Goal: Task Accomplishment & Management: Complete application form

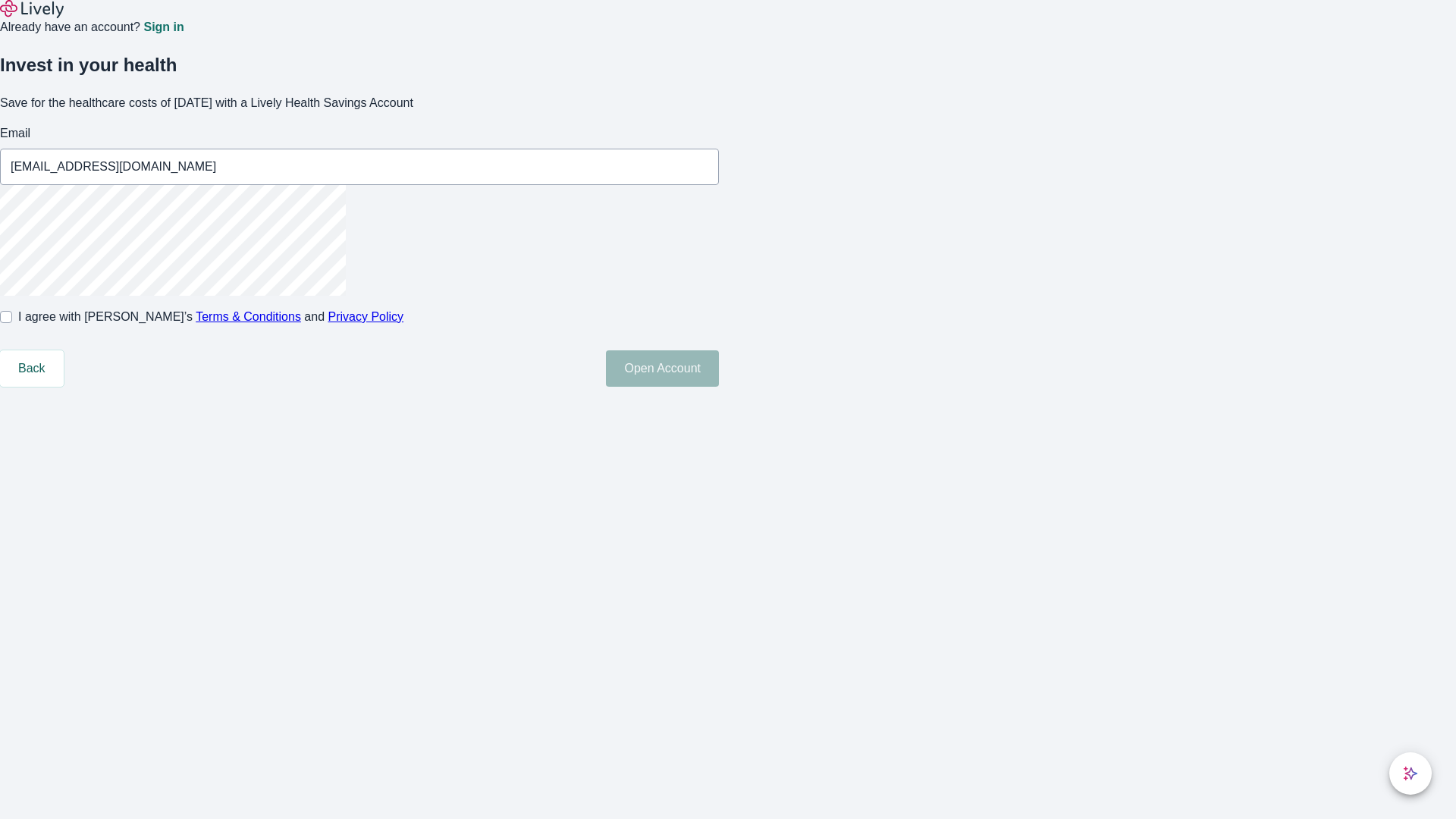
click at [12, 323] on input "I agree with Lively’s Terms & Conditions and Privacy Policy" at bounding box center [6, 317] width 12 height 12
checkbox input "true"
click at [719, 387] on button "Open Account" at bounding box center [662, 368] width 113 height 36
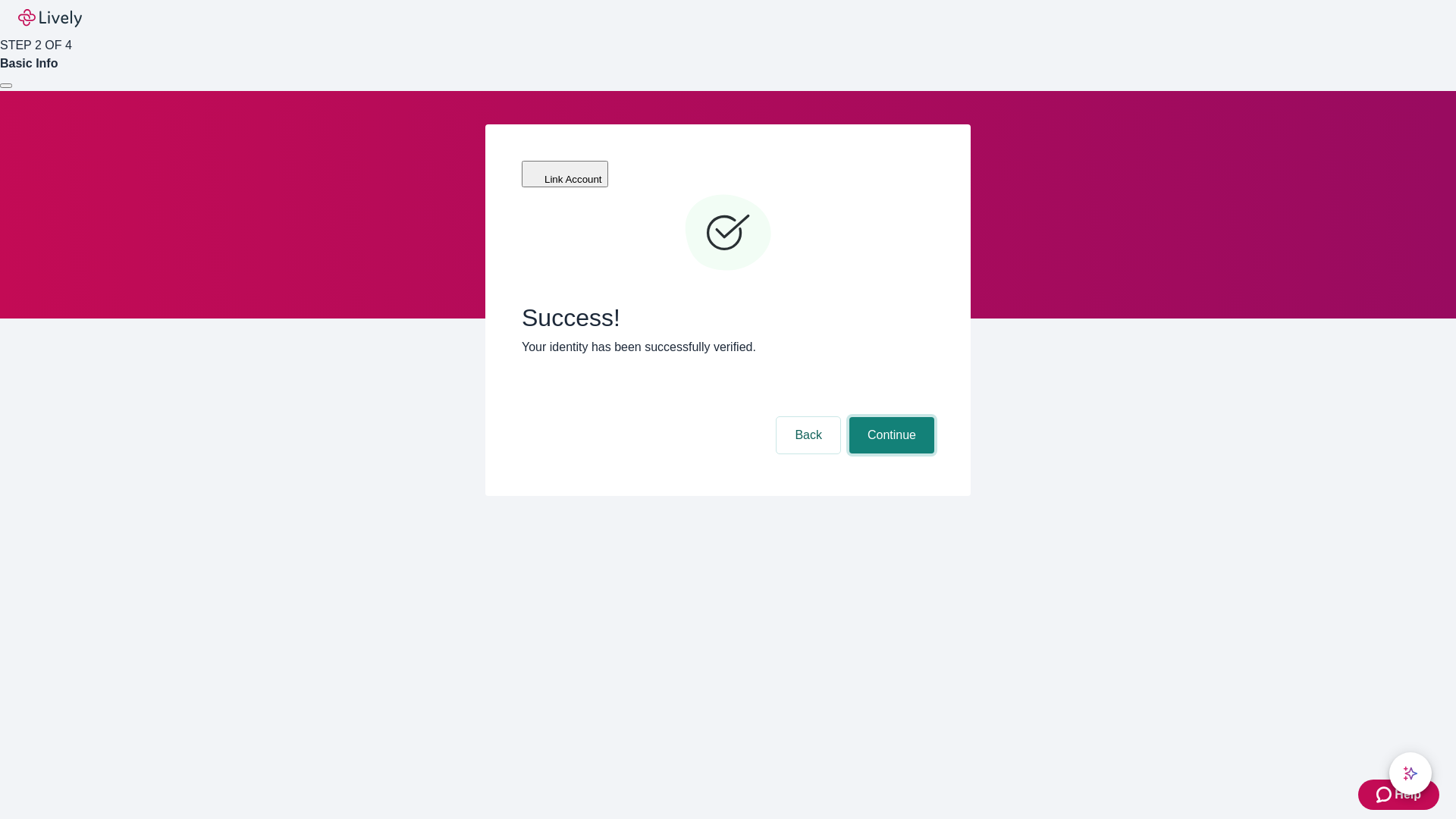
click at [889, 417] on button "Continue" at bounding box center [892, 435] width 85 height 36
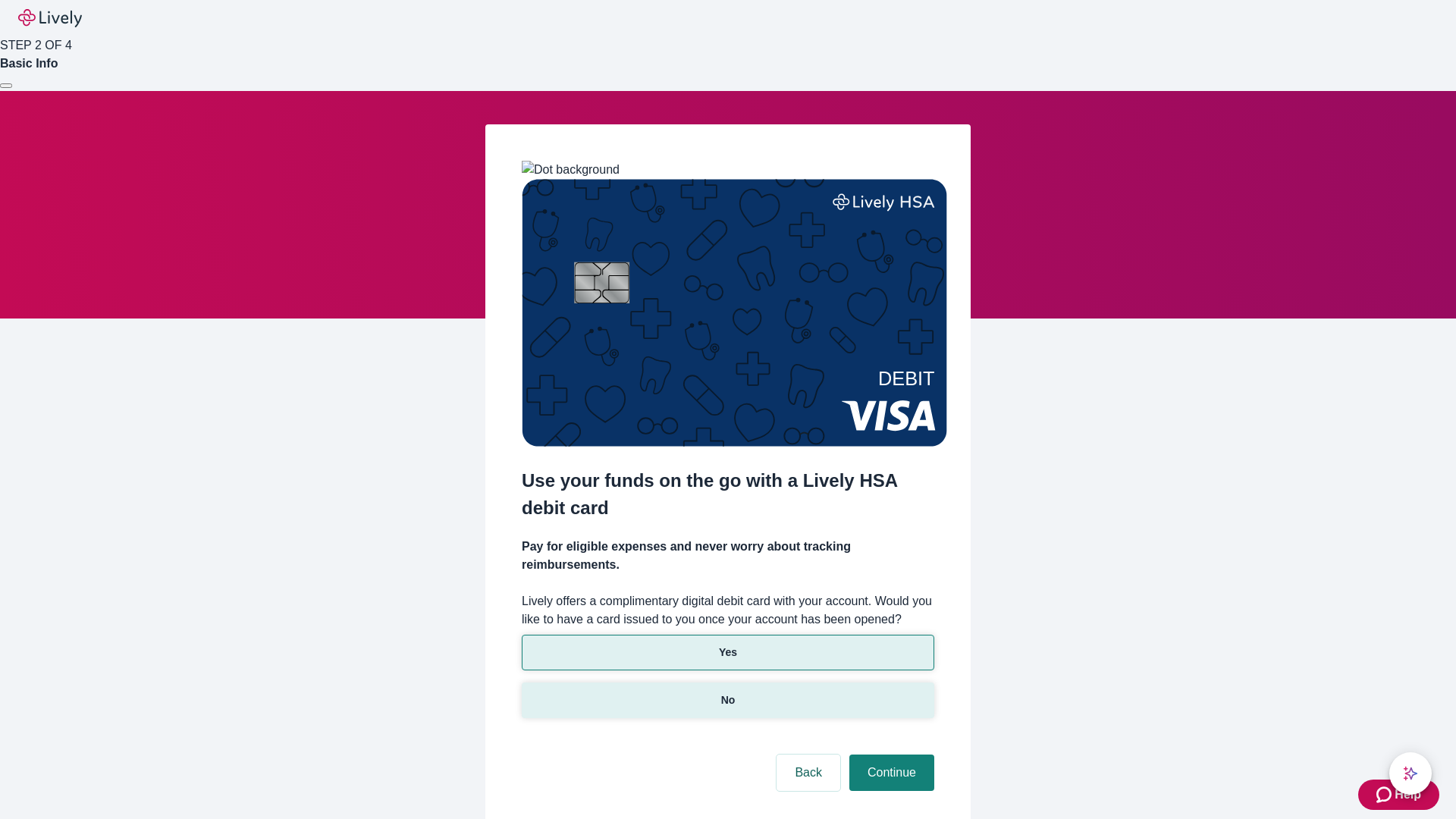
click at [728, 693] on p "No" at bounding box center [728, 701] width 14 height 16
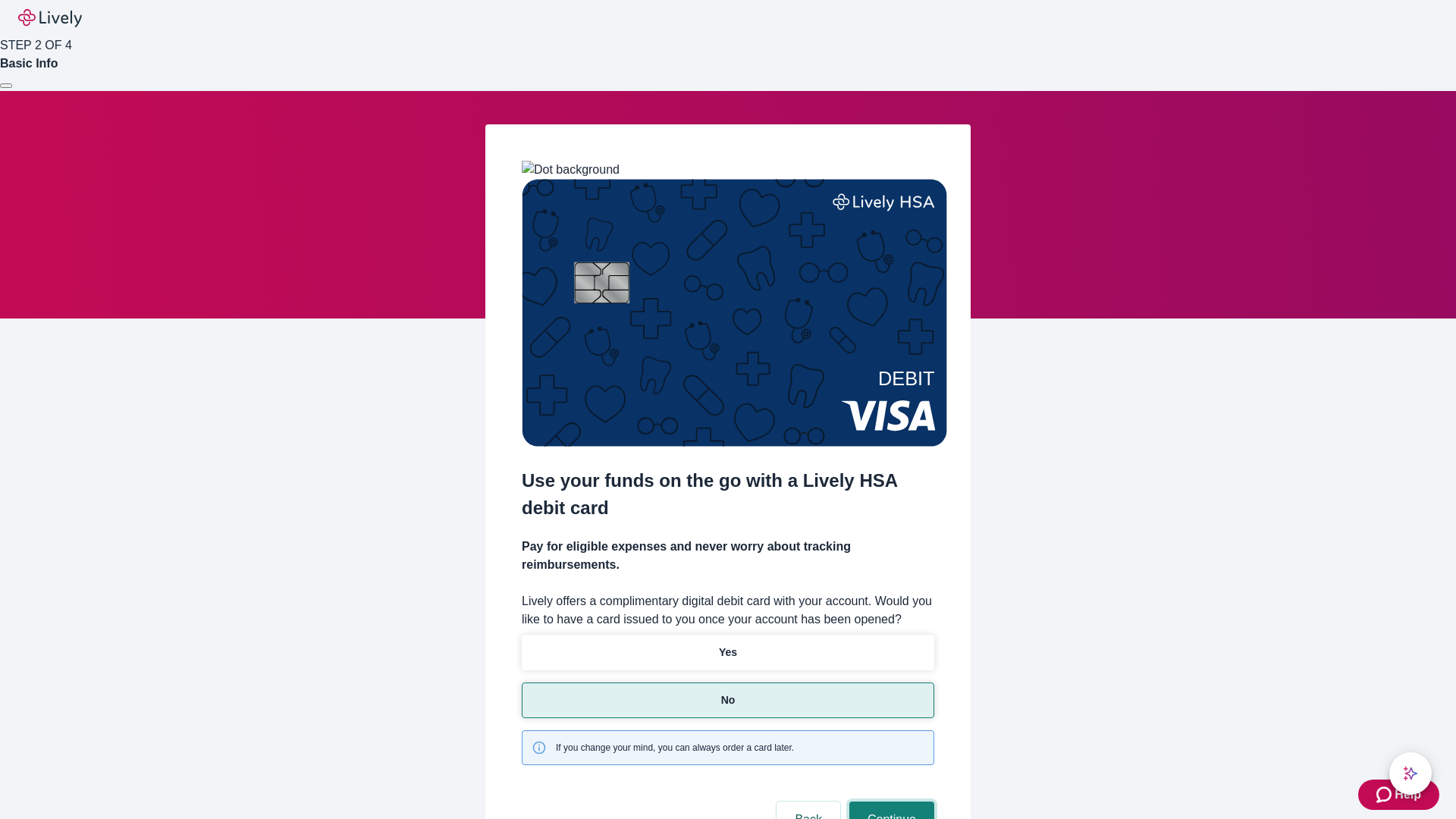
click at [889, 801] on button "Continue" at bounding box center [892, 819] width 85 height 36
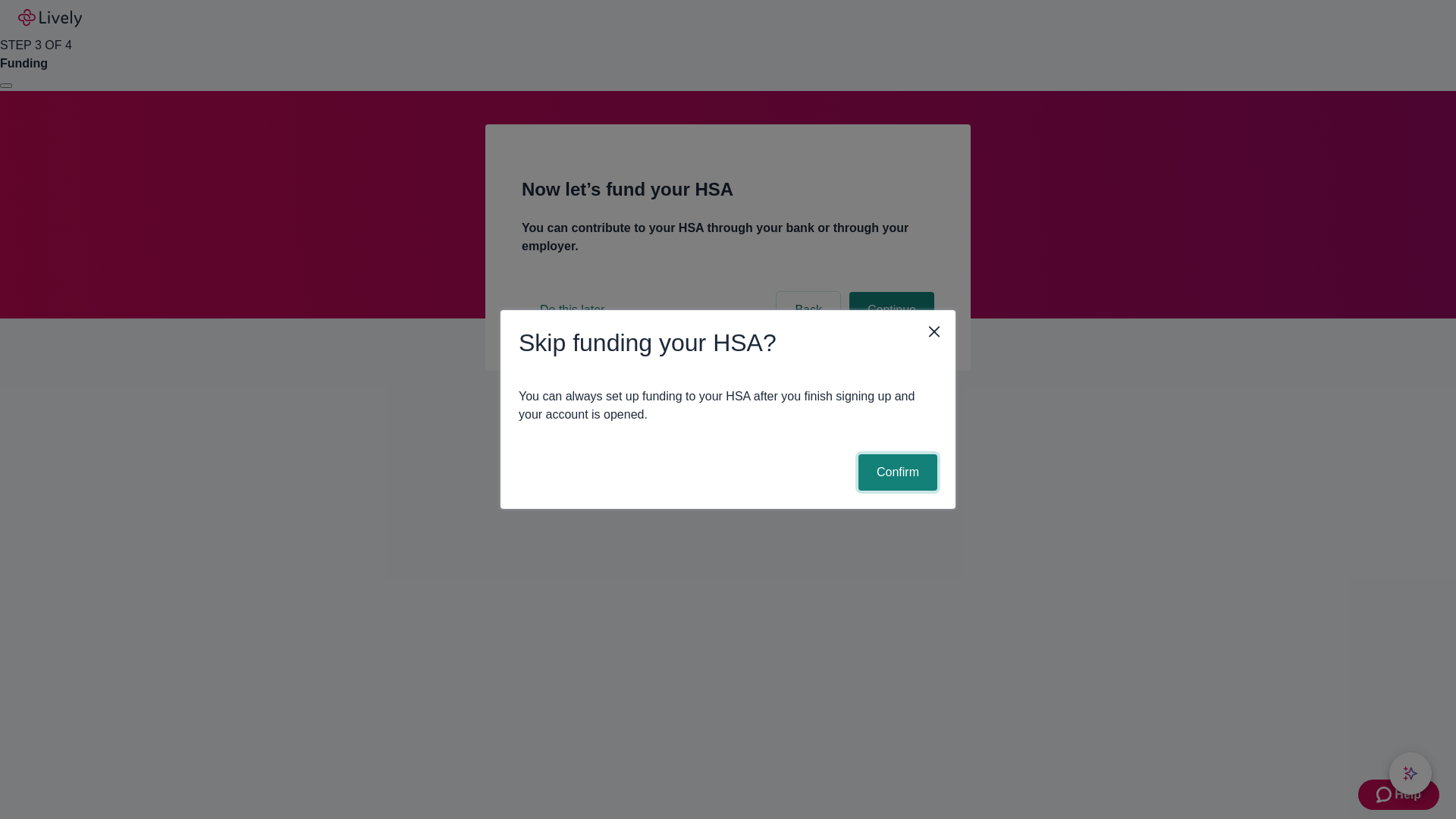
click at [896, 472] on button "Confirm" at bounding box center [897, 472] width 79 height 36
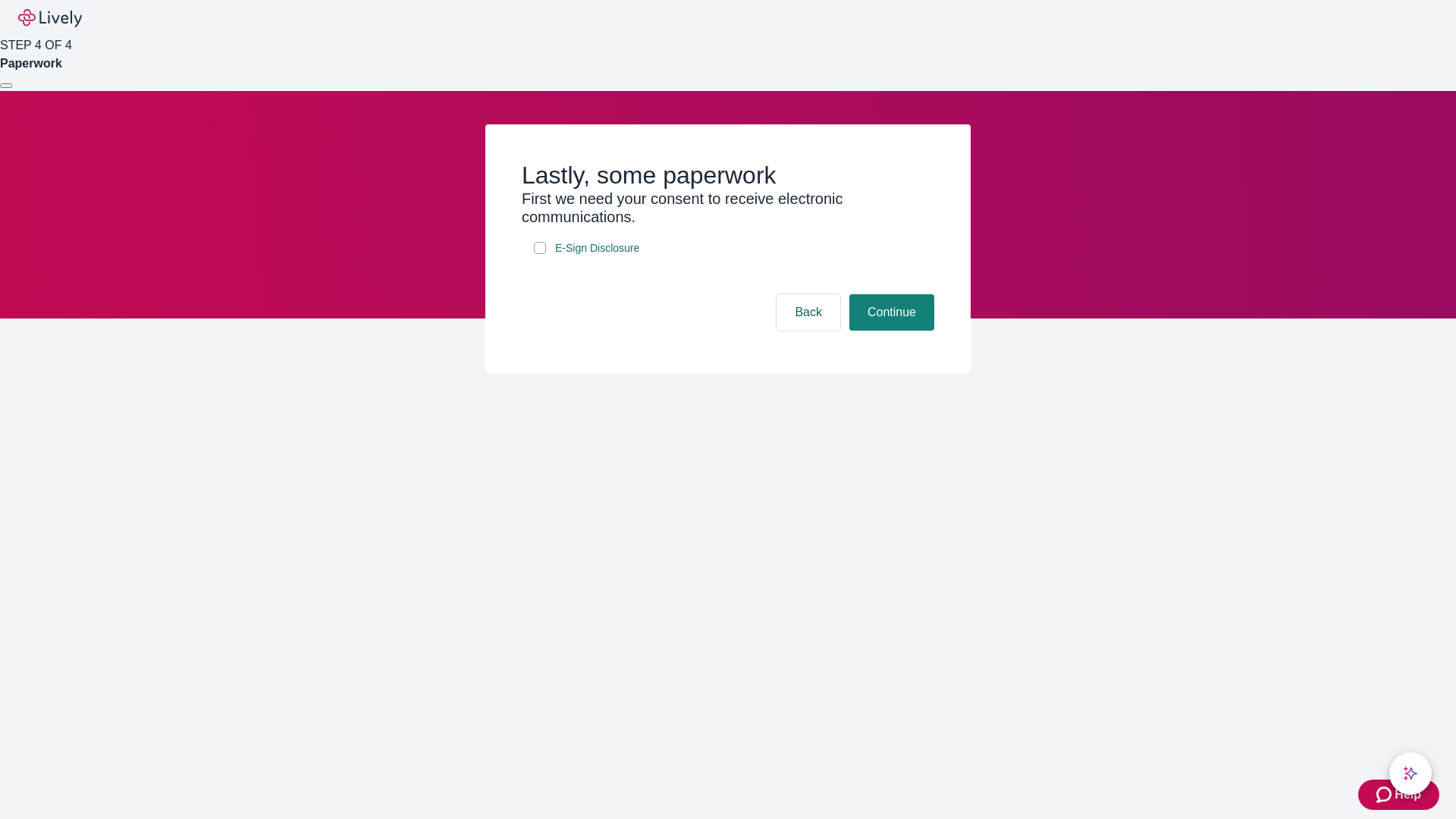
click at [540, 254] on input "E-Sign Disclosure" at bounding box center [540, 248] width 12 height 12
checkbox input "true"
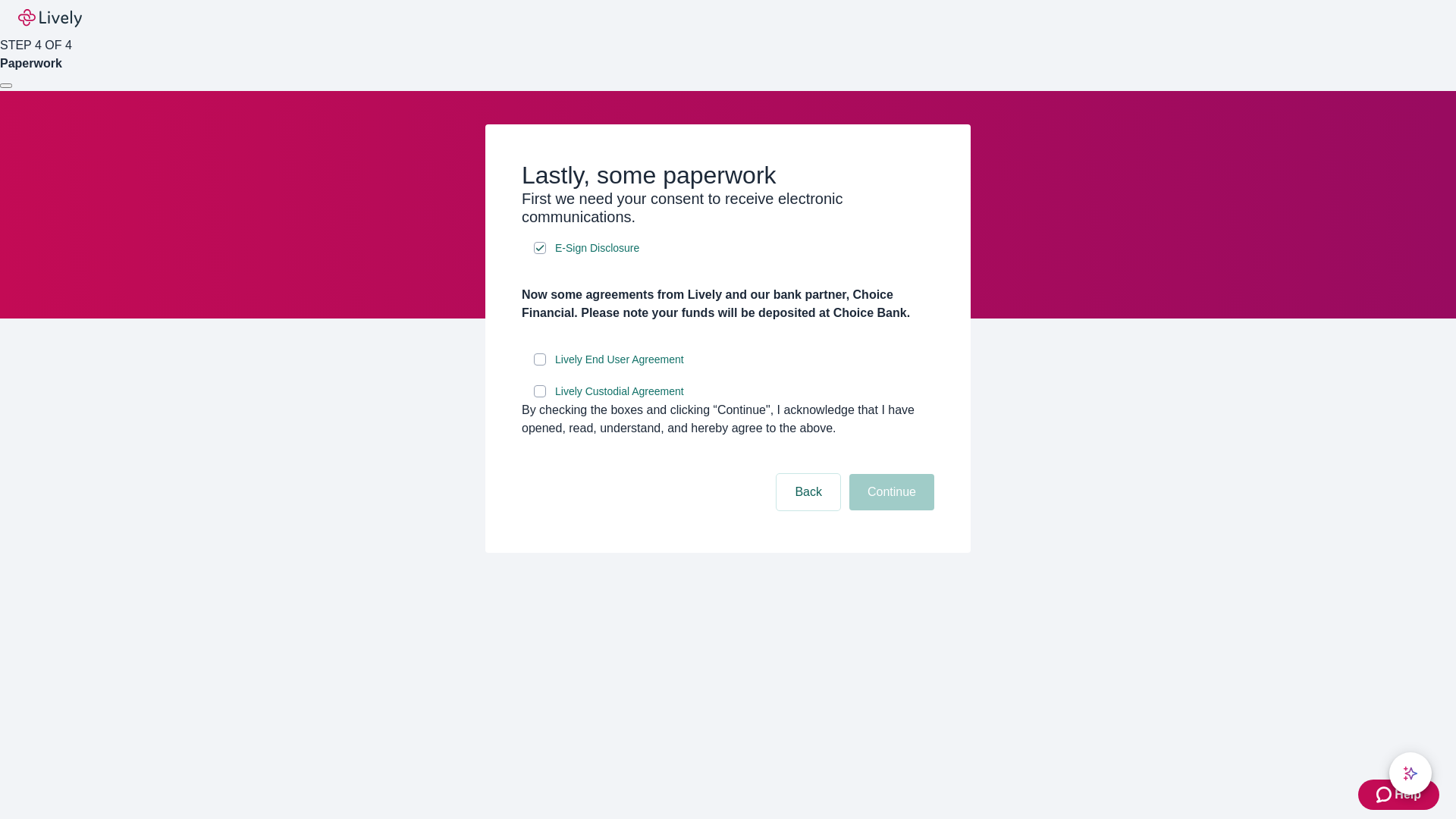
click at [540, 365] on input "Lively End User Agreement" at bounding box center [540, 359] width 12 height 12
checkbox input "true"
click at [540, 397] on input "Lively Custodial Agreement" at bounding box center [540, 391] width 12 height 12
checkbox input "true"
click at [889, 510] on button "Continue" at bounding box center [892, 492] width 85 height 36
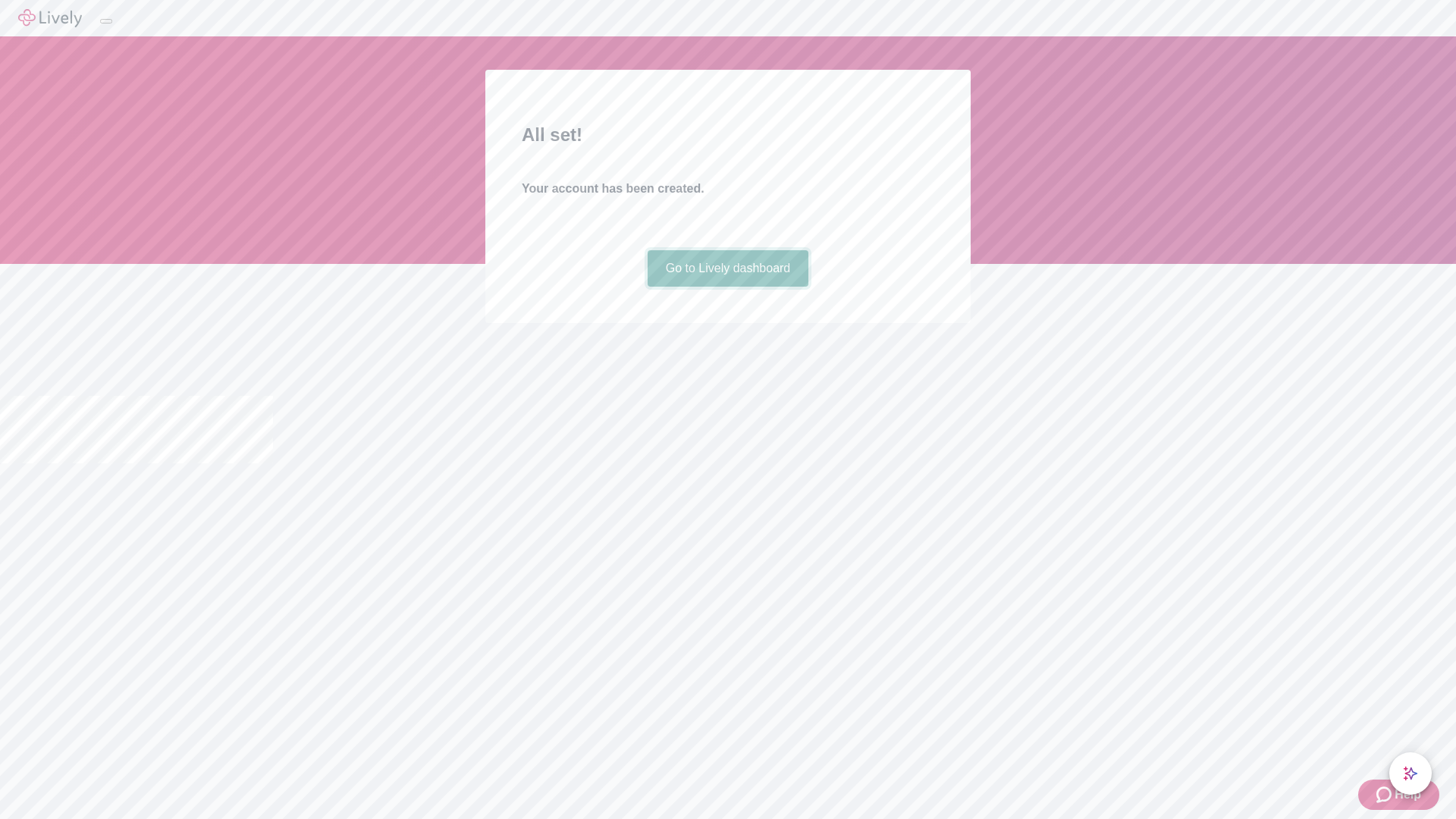
click at [728, 286] on link "Go to Lively dashboard" at bounding box center [728, 268] width 162 height 36
